Goal: Task Accomplishment & Management: Complete application form

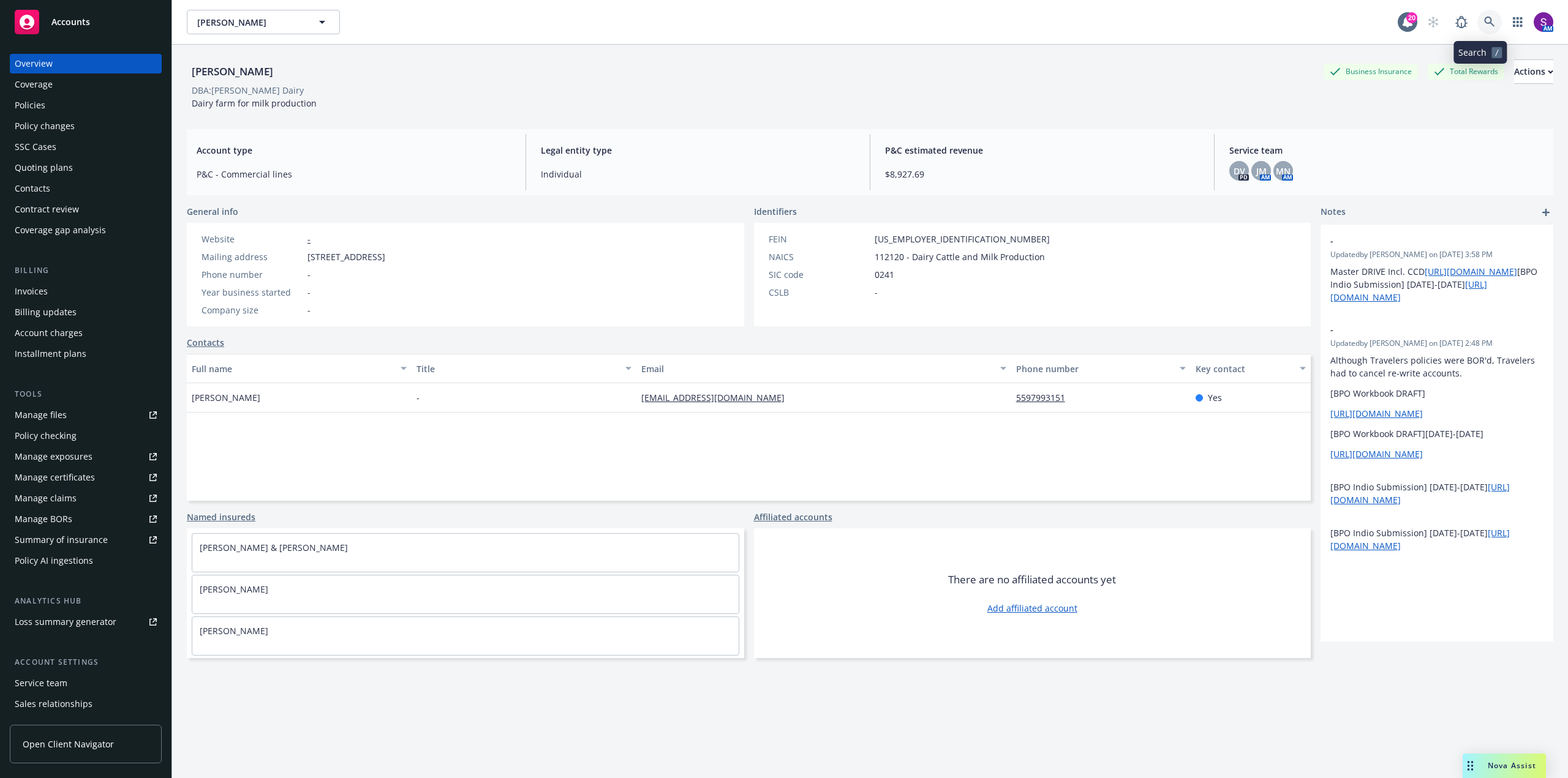
click at [1484, 22] on icon at bounding box center [1489, 21] width 11 height 11
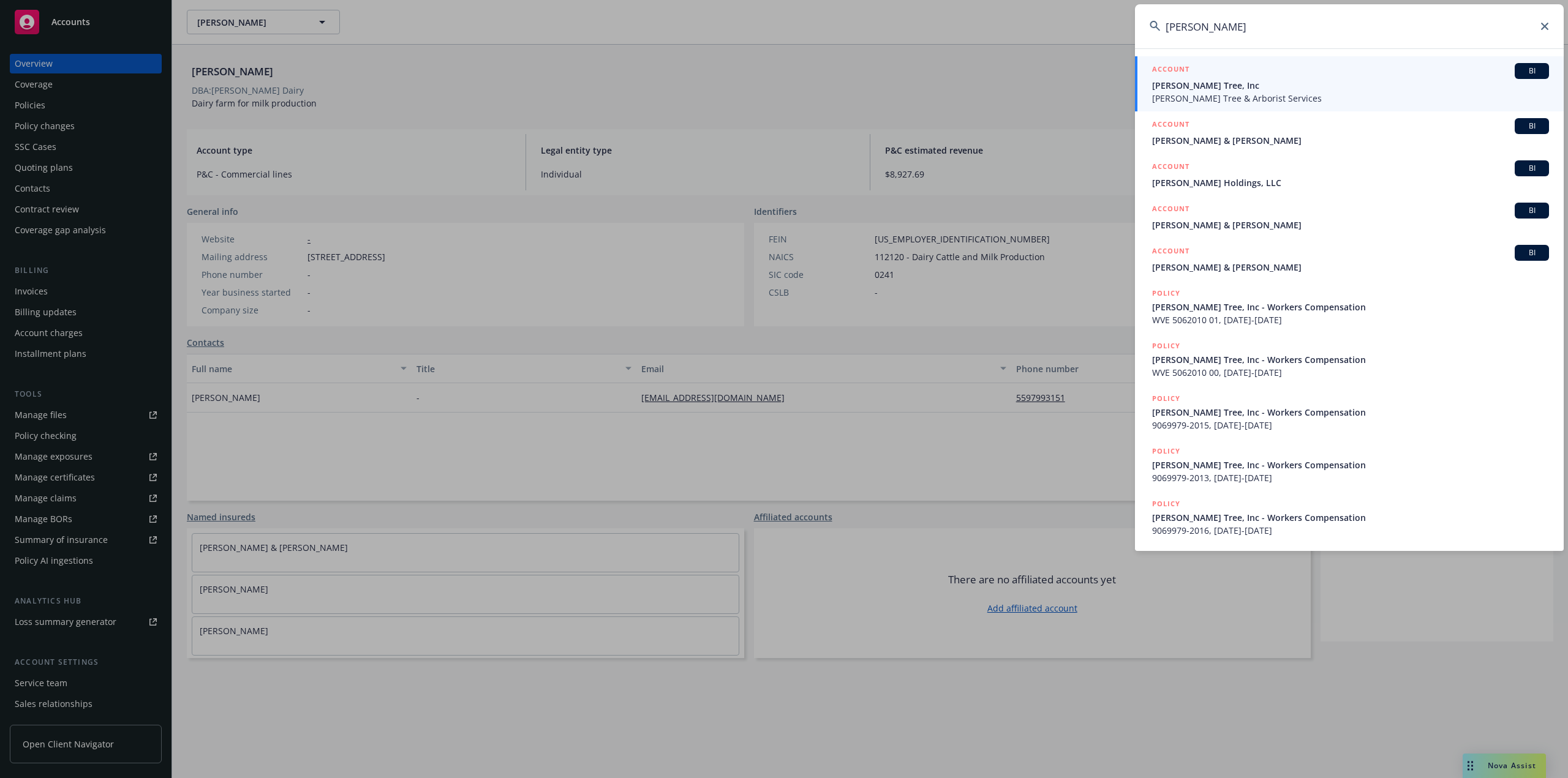
type input "mark cranes"
click at [1207, 93] on span "Mark Crane's Tree & Arborist Services" at bounding box center [1350, 98] width 397 height 13
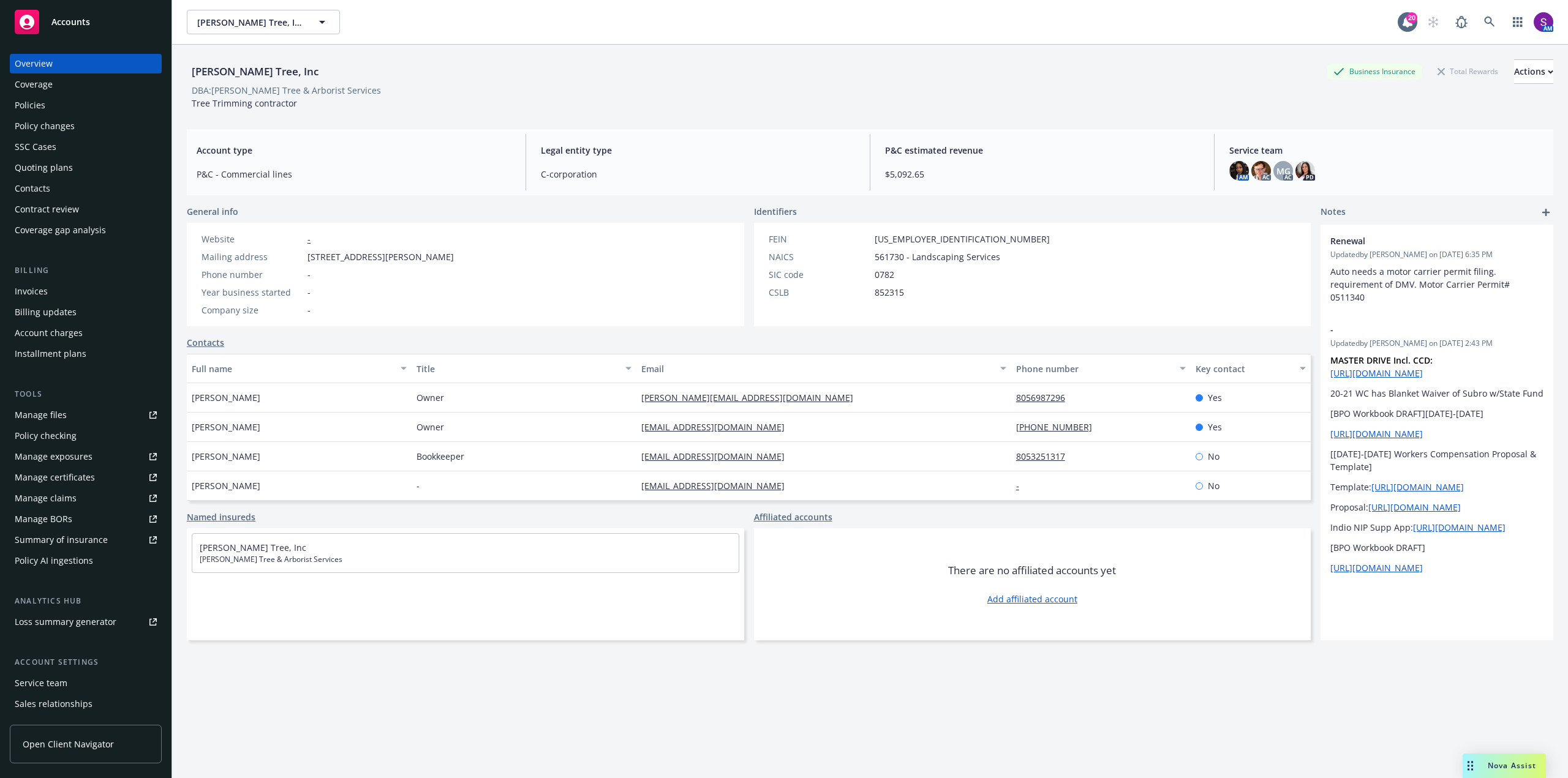
click at [71, 101] on div "Policies" at bounding box center [86, 105] width 142 height 19
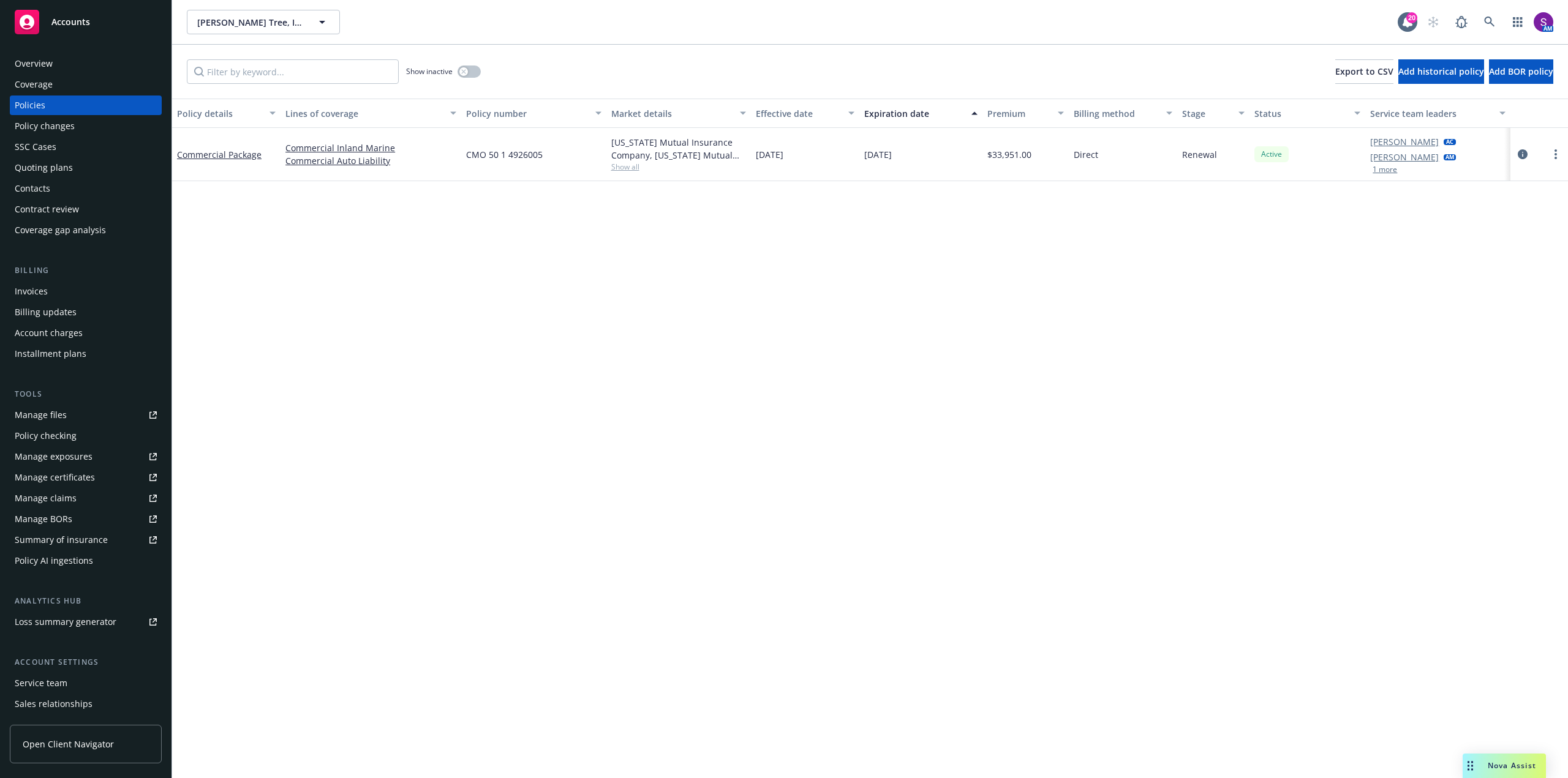
click at [80, 169] on div "Quoting plans" at bounding box center [86, 167] width 142 height 19
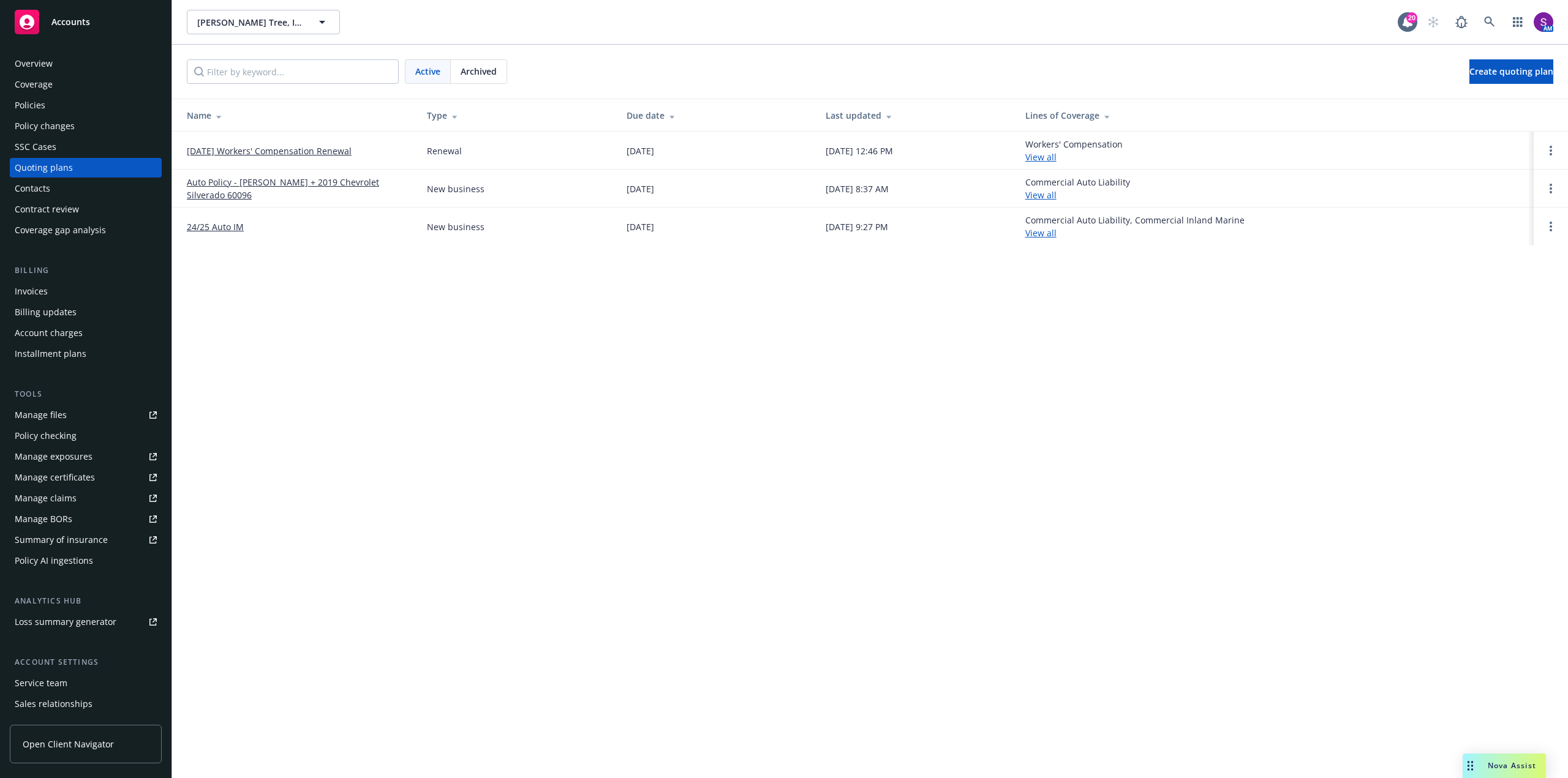
click at [285, 149] on link "[DATE] Workers' Compensation Renewal" at bounding box center [269, 151] width 165 height 13
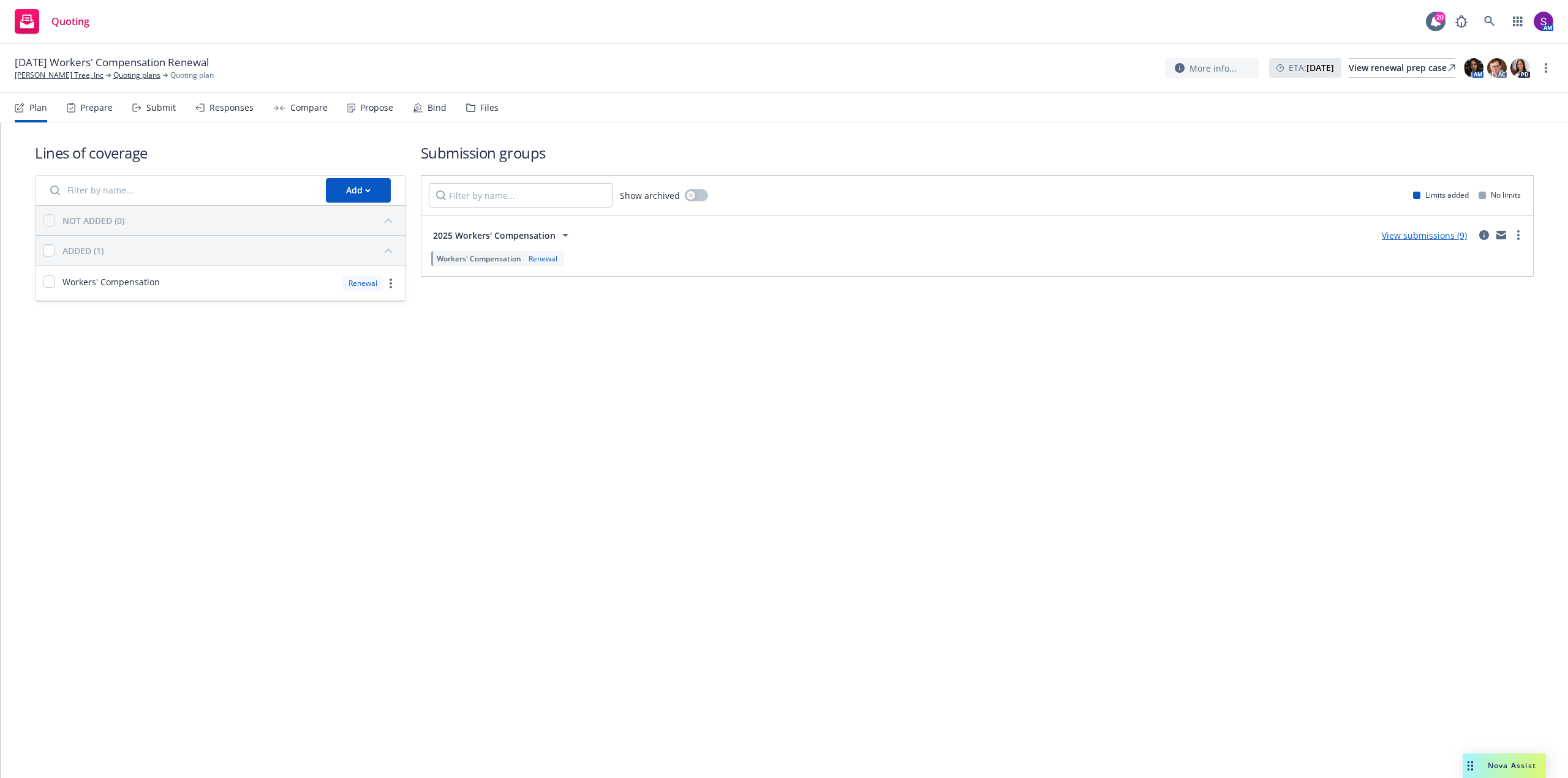
click at [371, 112] on div "Propose" at bounding box center [376, 108] width 33 height 10
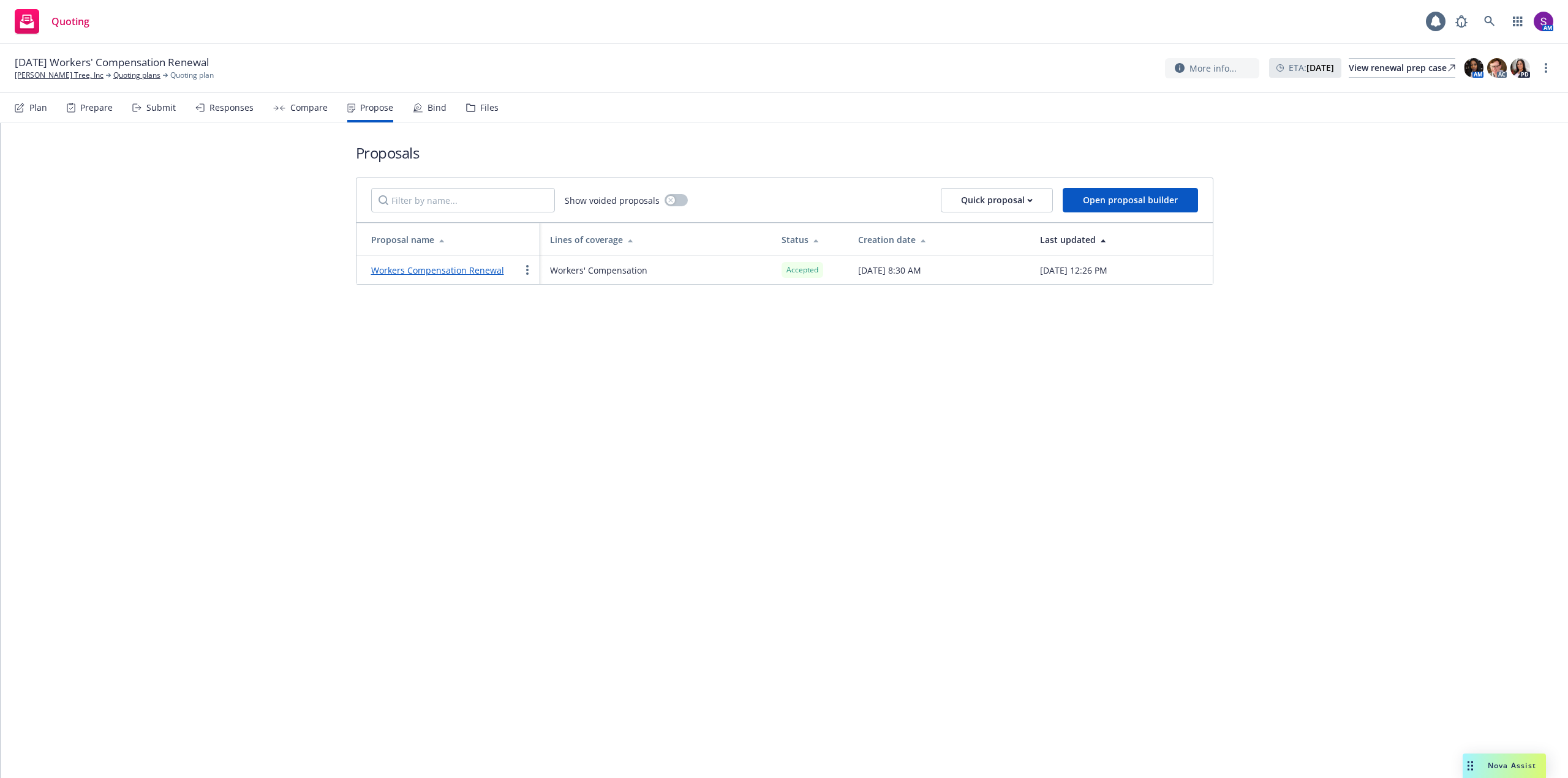
click at [428, 112] on div "Bind" at bounding box center [437, 108] width 19 height 10
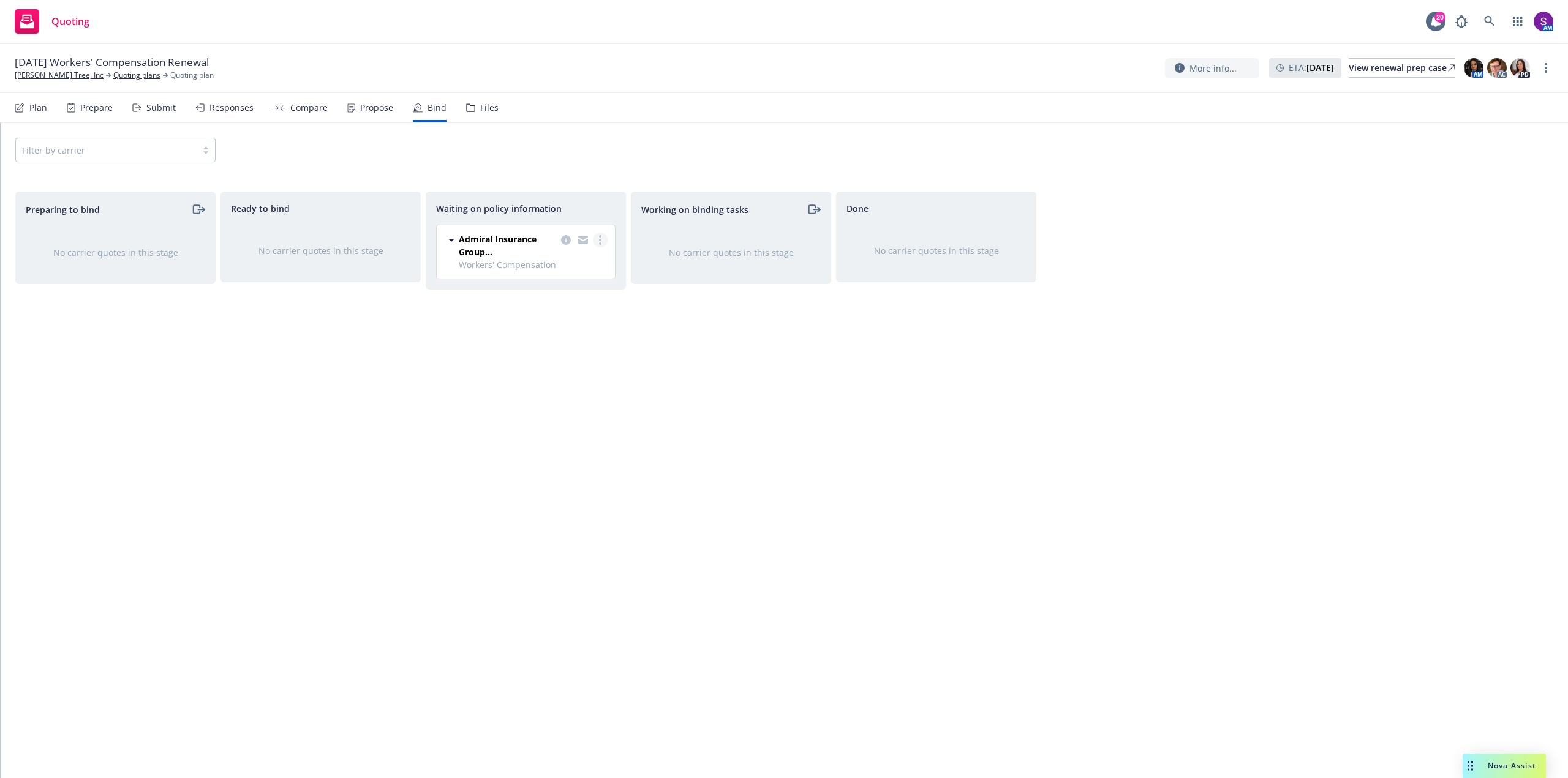
click at [601, 243] on link "more" at bounding box center [600, 240] width 15 height 15
click at [588, 265] on link "Create policies" at bounding box center [551, 265] width 111 height 24
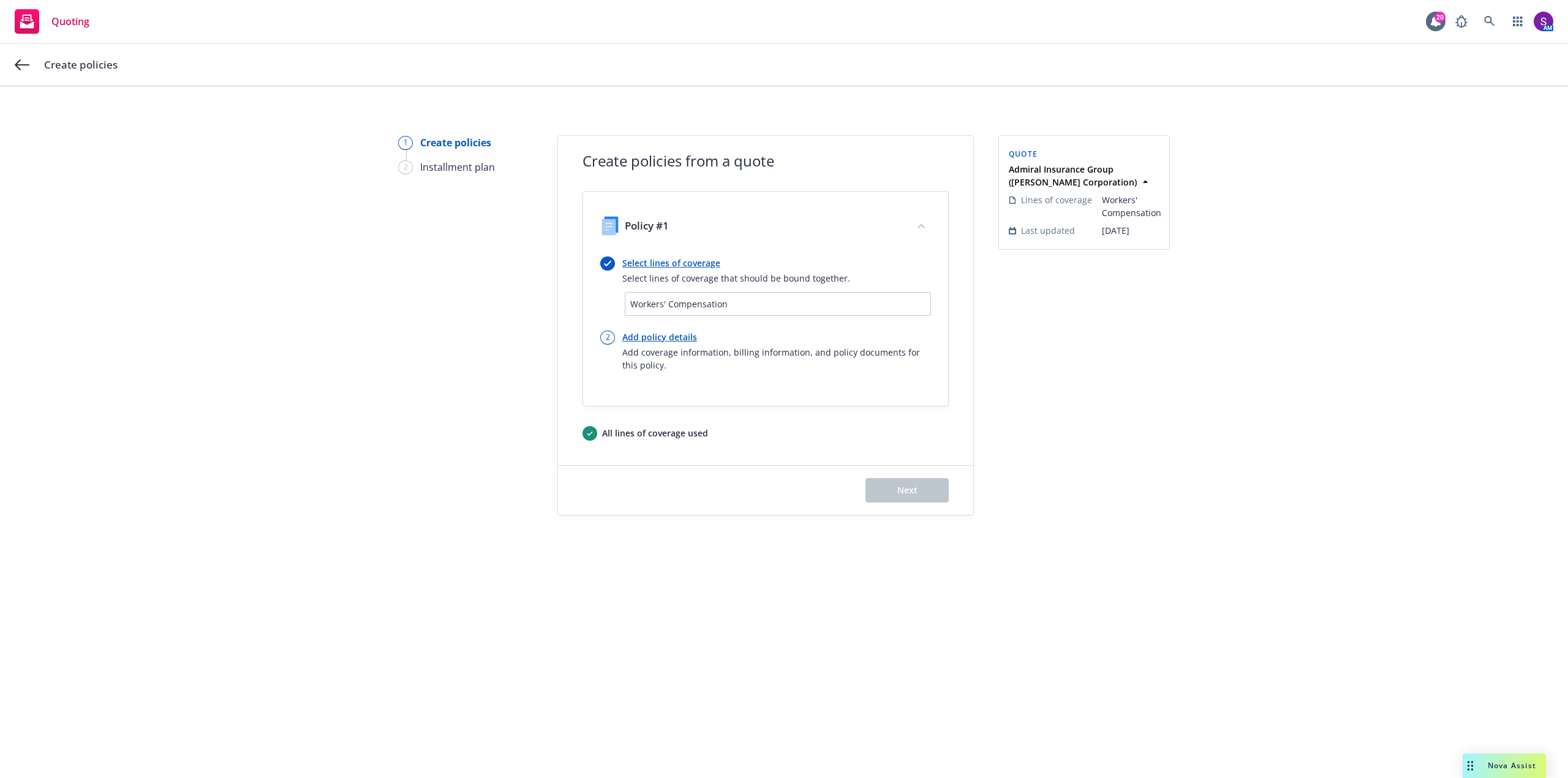
click at [18, 56] on div "Create policies" at bounding box center [784, 65] width 1568 height 41
click at [15, 63] on icon at bounding box center [22, 65] width 15 height 15
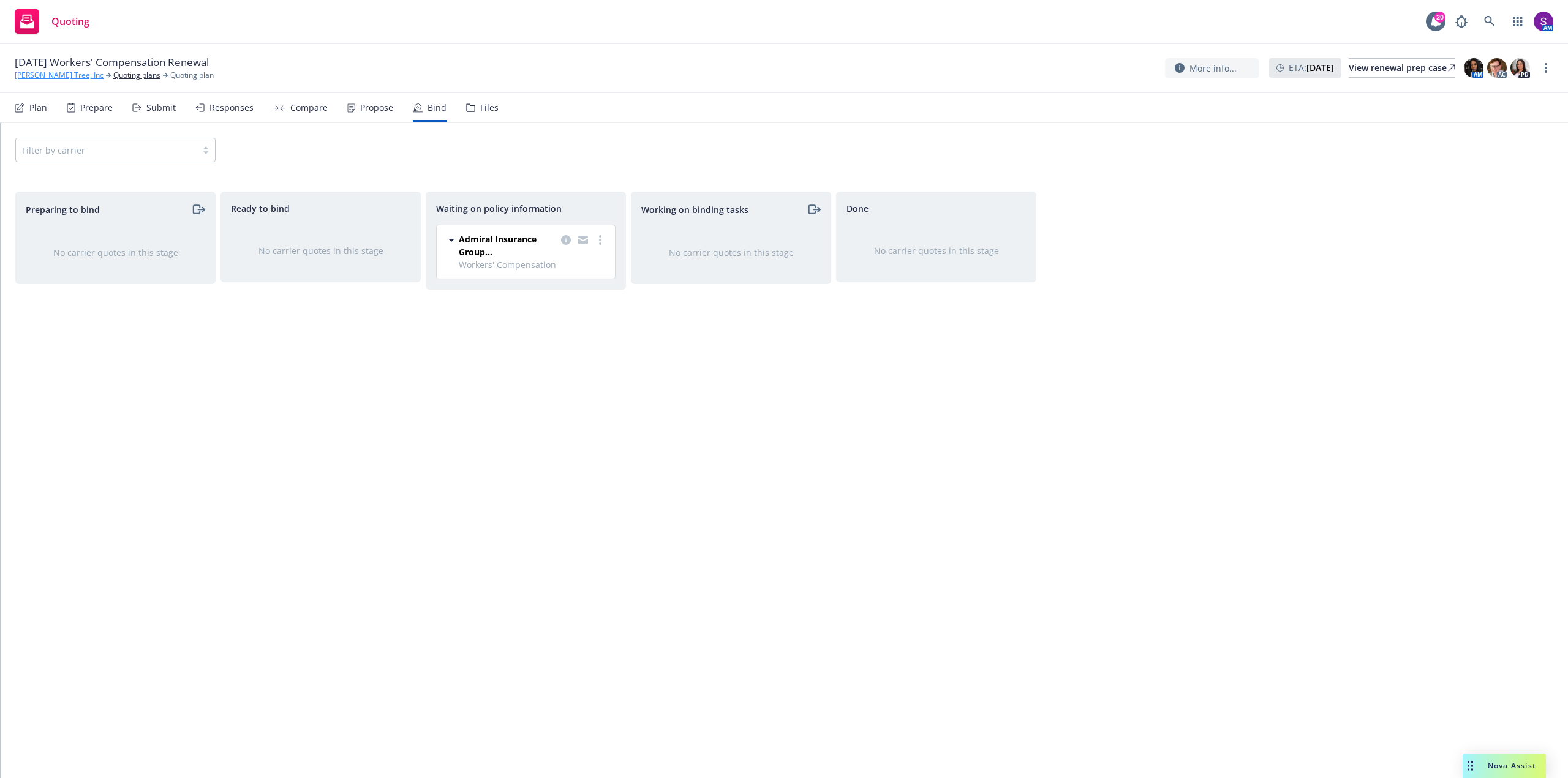
click at [41, 75] on link "[PERSON_NAME] Tree, Inc" at bounding box center [59, 75] width 89 height 11
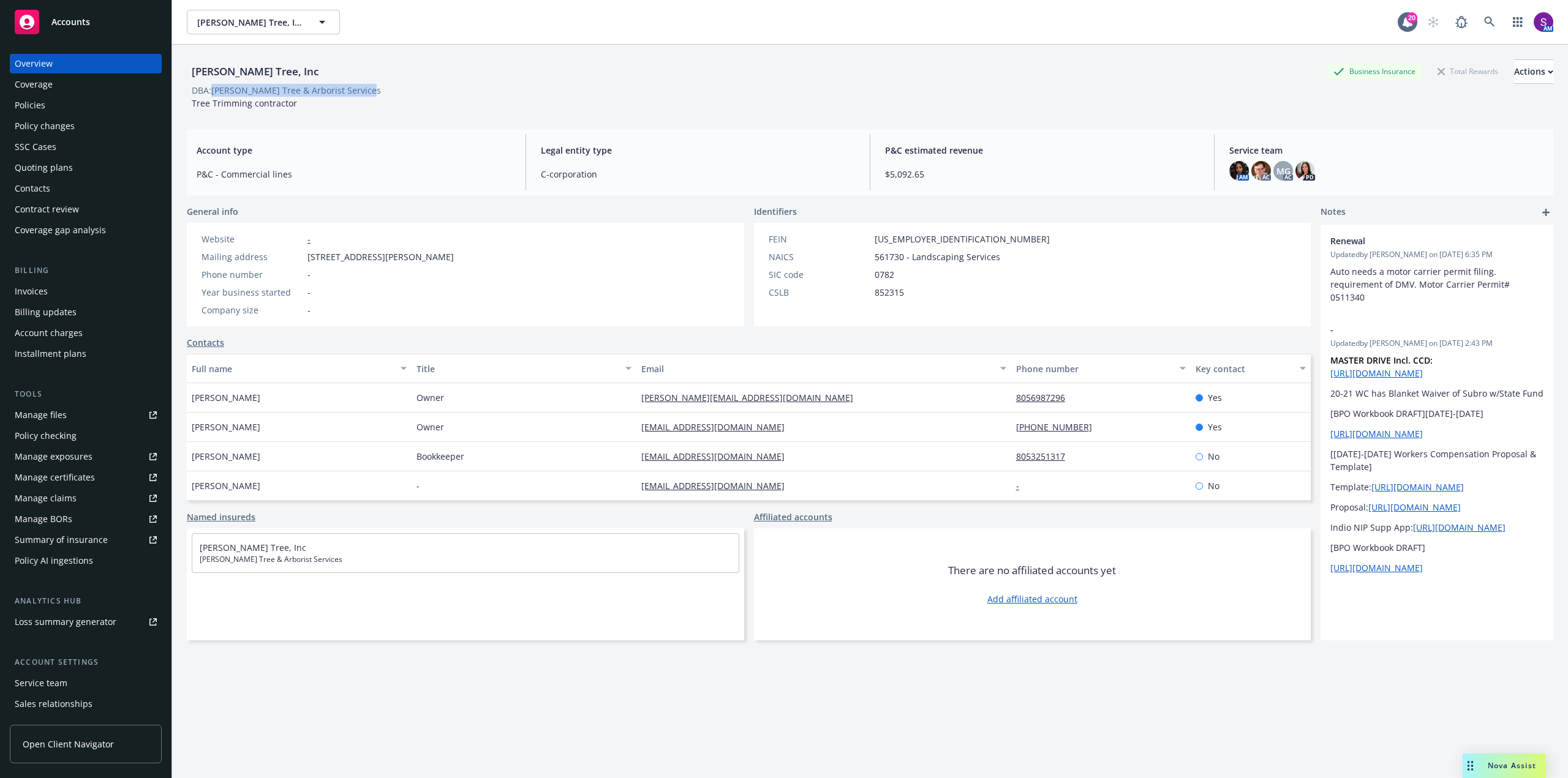
drag, startPoint x: 363, startPoint y: 89, endPoint x: 213, endPoint y: 85, distance: 150.1
click at [213, 85] on div "DBA: Mark Crane's Tree & Arborist Services" at bounding box center [286, 91] width 189 height 13
copy div "Mark Crane's Tree & Arborist Services"
